Goal: Information Seeking & Learning: Learn about a topic

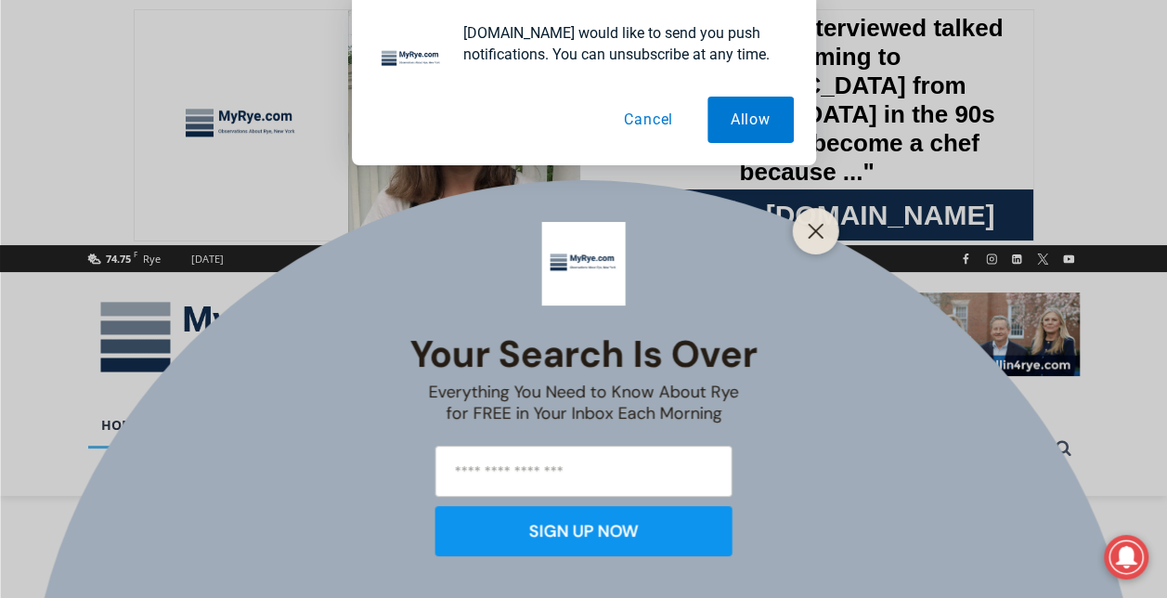
click at [650, 107] on button "Cancel" at bounding box center [649, 120] width 96 height 46
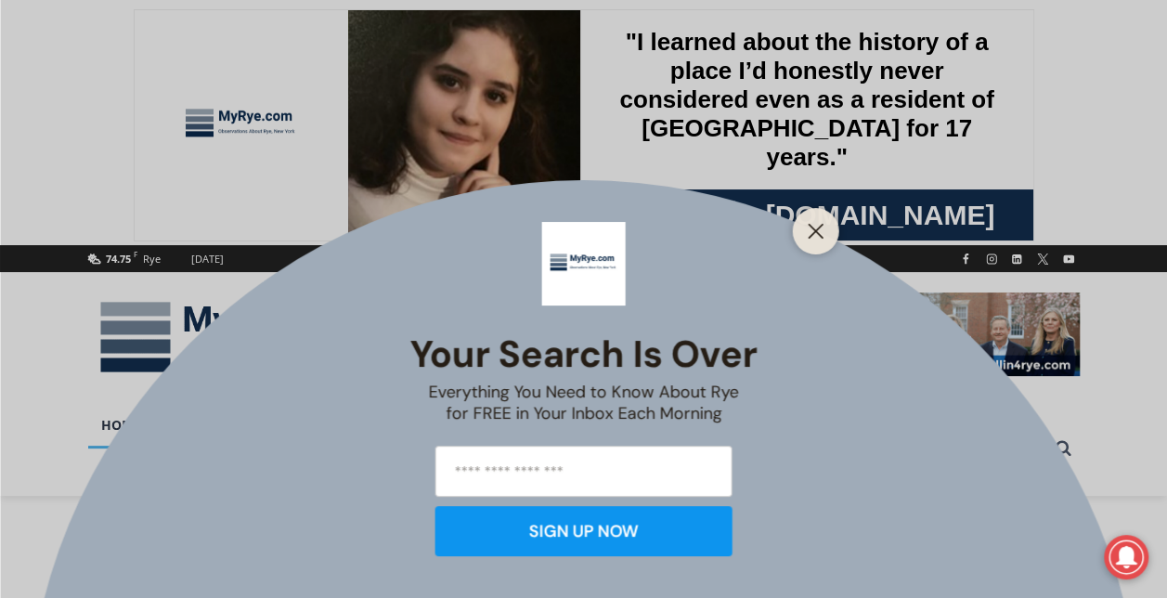
click at [813, 247] on div at bounding box center [816, 231] width 46 height 46
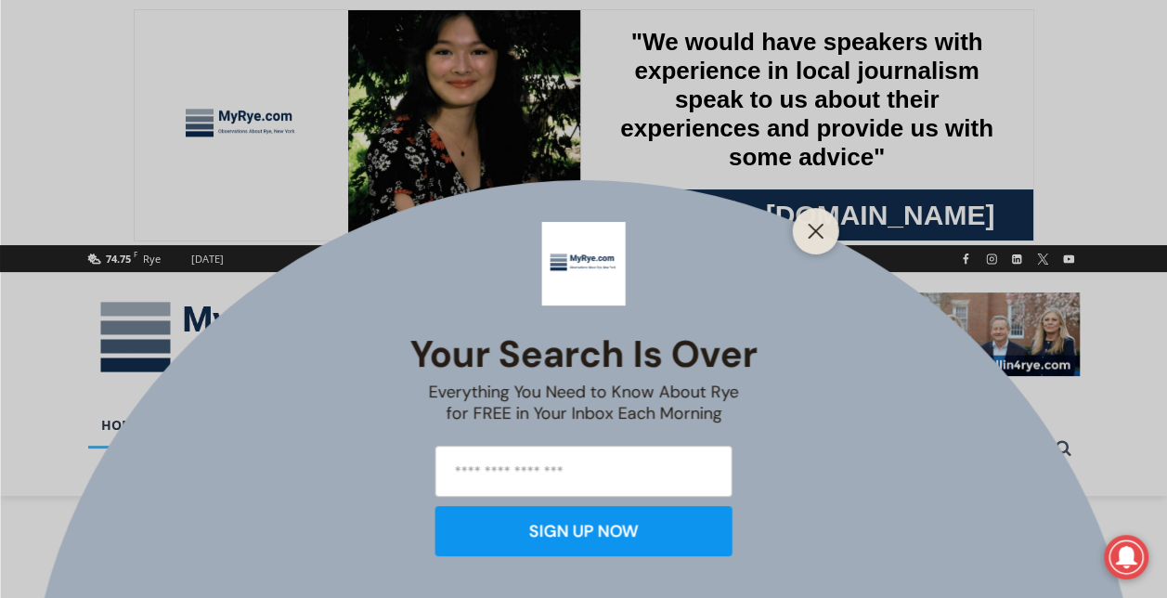
drag, startPoint x: 812, startPoint y: 228, endPoint x: 739, endPoint y: 163, distance: 98.0
click at [739, 163] on div "Your Search is Over Everything You Need to Know About Rye for FREE in Your Inbo…" at bounding box center [583, 299] width 1167 height 598
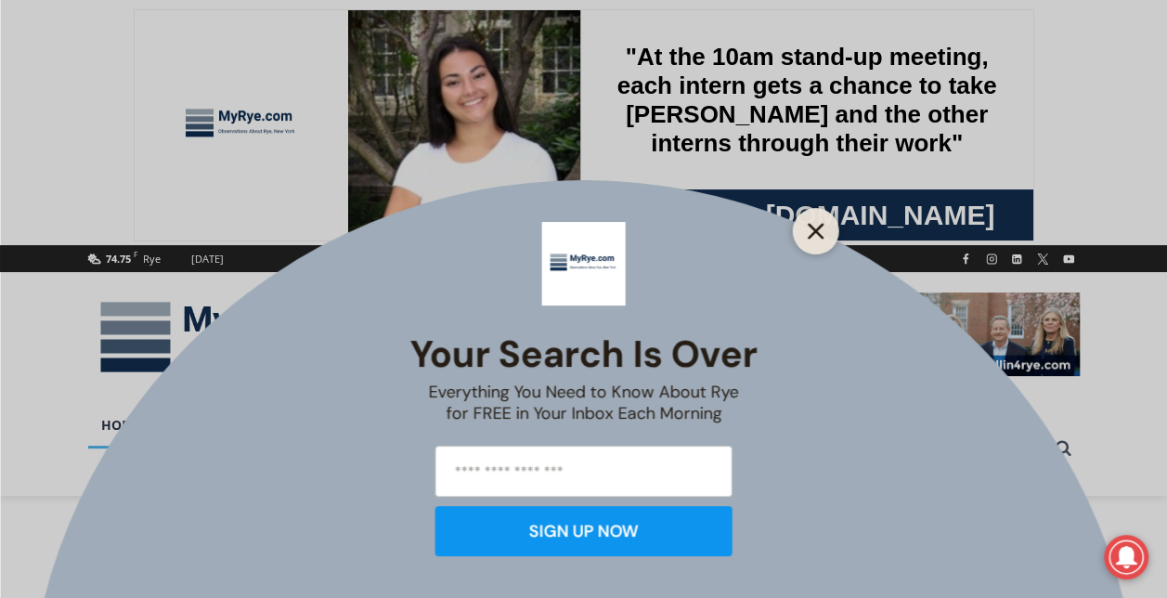
click at [815, 235] on icon "Close" at bounding box center [816, 231] width 17 height 17
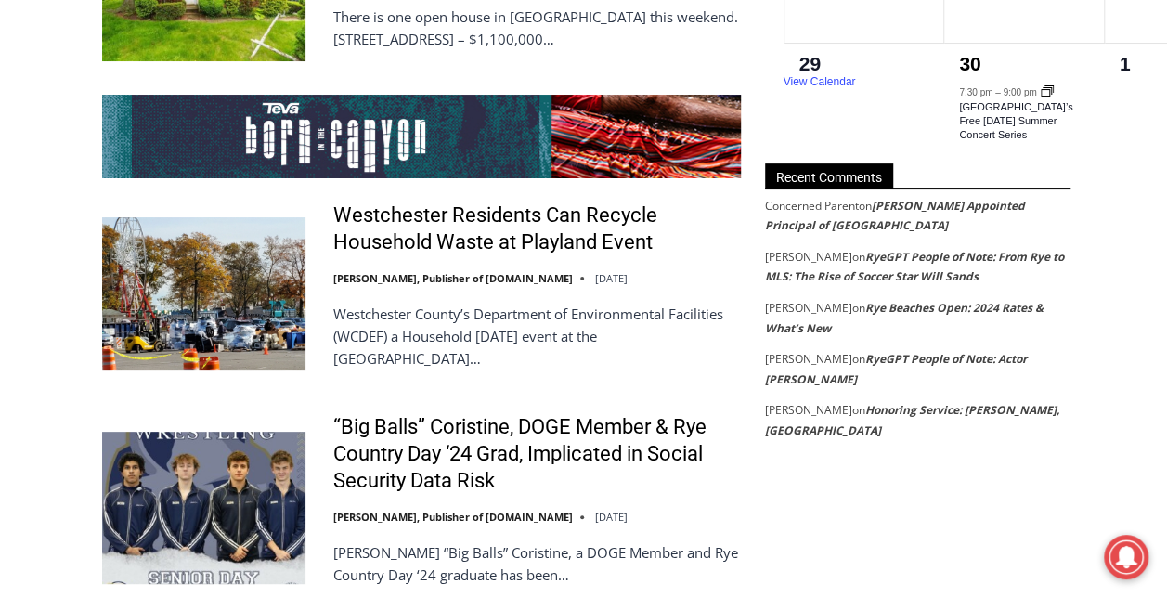
scroll to position [3573, 0]
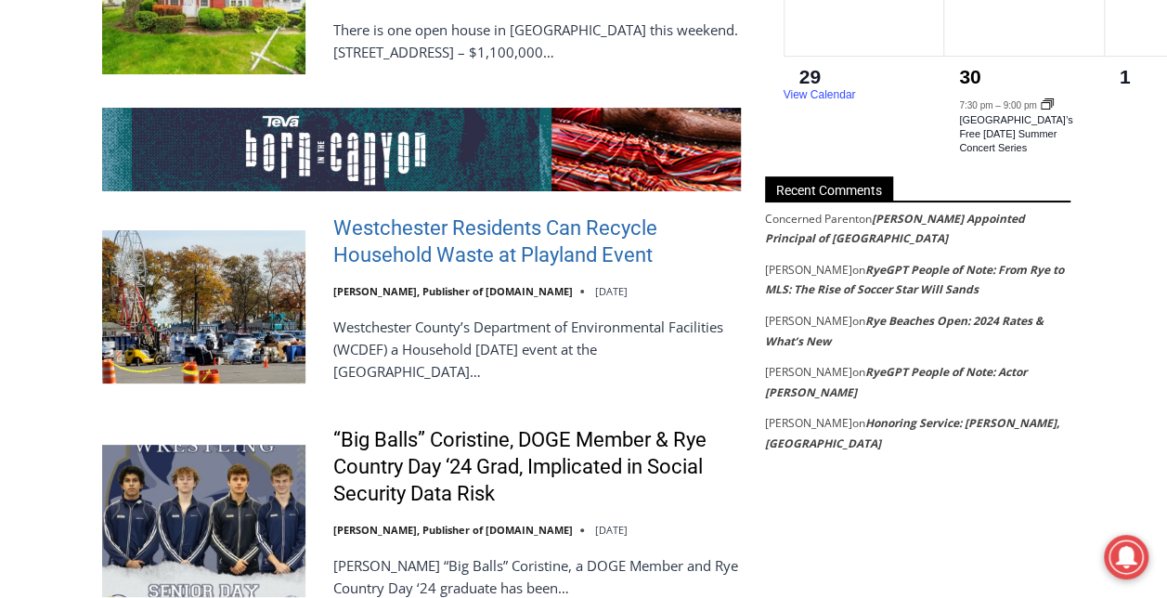
click at [575, 215] on link "Westchester Residents Can Recycle Household Waste at Playland Event" at bounding box center [537, 241] width 408 height 53
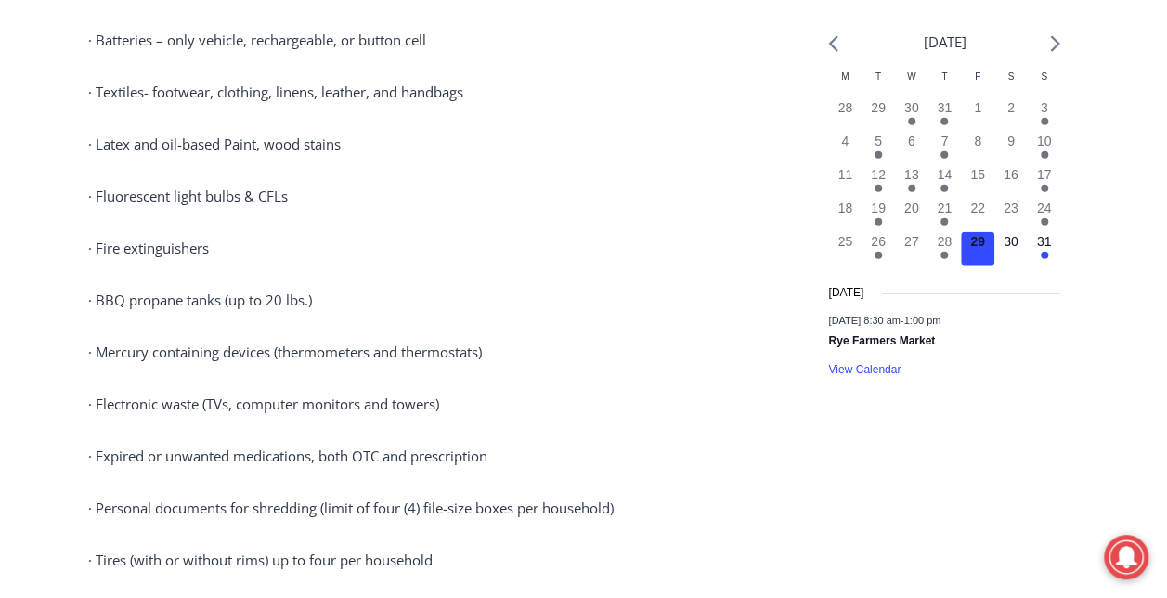
scroll to position [2251, 0]
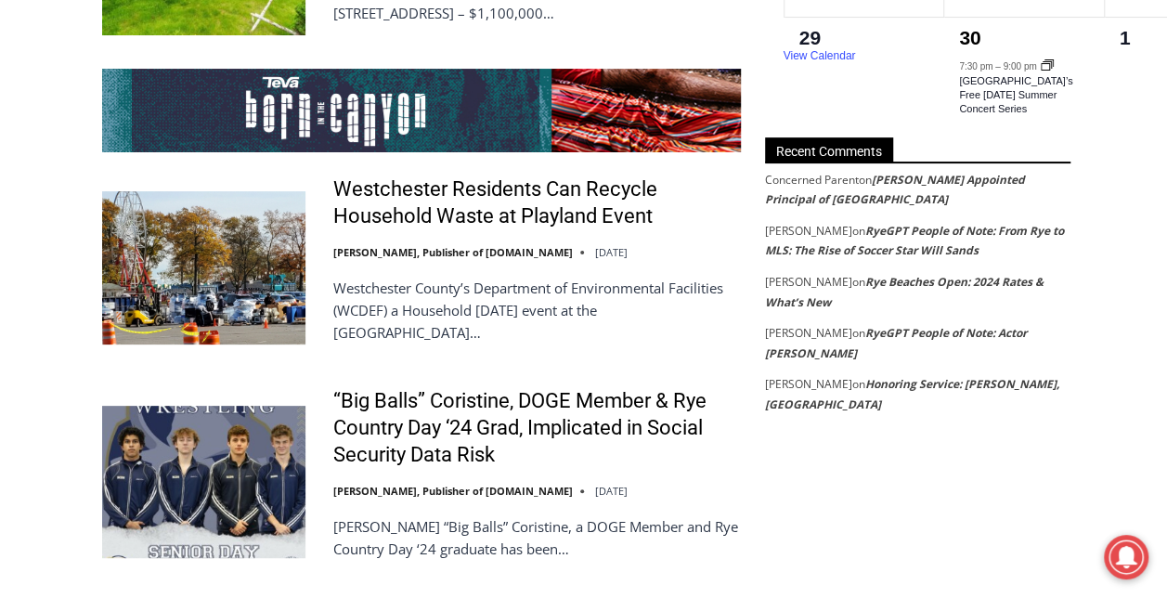
scroll to position [3610, 0]
